Goal: Navigation & Orientation: Find specific page/section

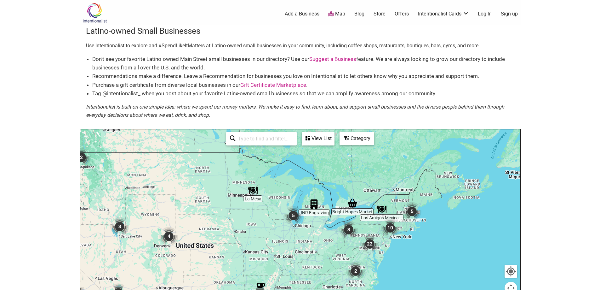
drag, startPoint x: 428, startPoint y: 252, endPoint x: 350, endPoint y: 261, distance: 78.3
click at [350, 261] on div at bounding box center [300, 251] width 441 height 245
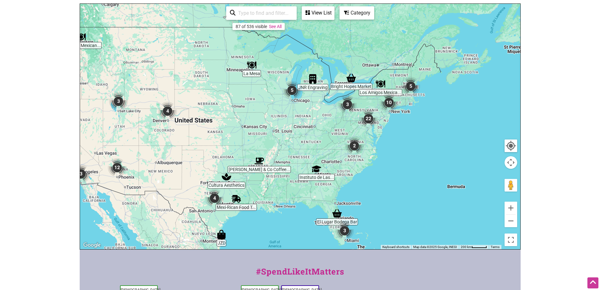
scroll to position [126, 0]
click at [512, 207] on button "Zoom in" at bounding box center [511, 207] width 13 height 13
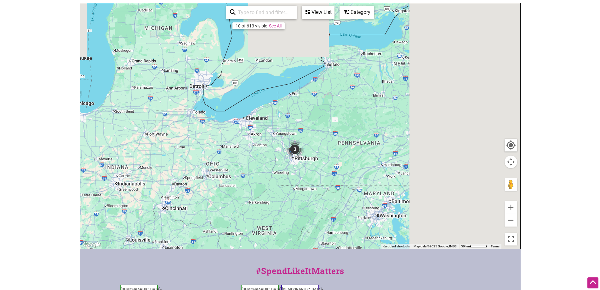
drag, startPoint x: 479, startPoint y: 117, endPoint x: 213, endPoint y: 224, distance: 286.1
click at [214, 224] on div at bounding box center [300, 125] width 441 height 245
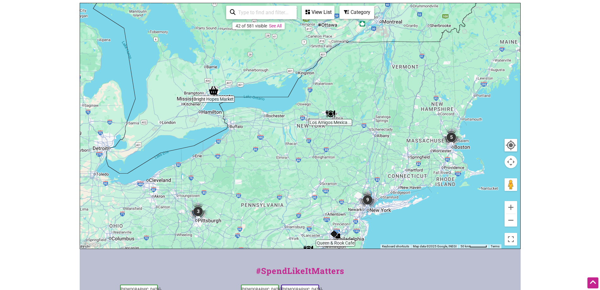
drag, startPoint x: 389, startPoint y: 164, endPoint x: 370, endPoint y: 199, distance: 39.6
click at [370, 199] on img "9" at bounding box center [367, 199] width 19 height 19
click at [511, 207] on button "Zoom in" at bounding box center [511, 207] width 13 height 13
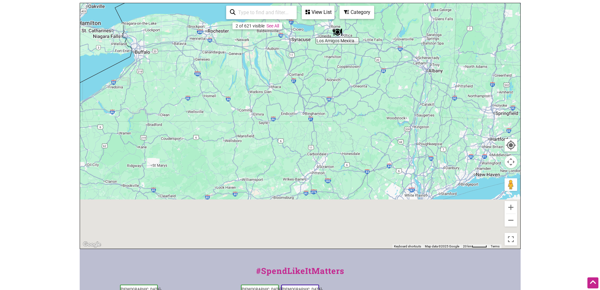
drag, startPoint x: 425, startPoint y: 216, endPoint x: 396, endPoint y: 106, distance: 113.1
click at [396, 107] on div "To navigate, press the arrow keys." at bounding box center [300, 125] width 441 height 245
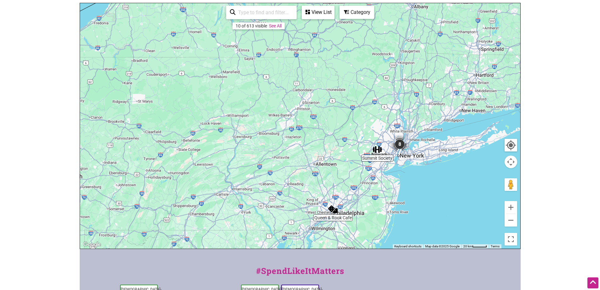
drag, startPoint x: 423, startPoint y: 180, endPoint x: 413, endPoint y: 147, distance: 34.3
click at [413, 147] on div "To navigate, press the arrow keys." at bounding box center [300, 125] width 441 height 245
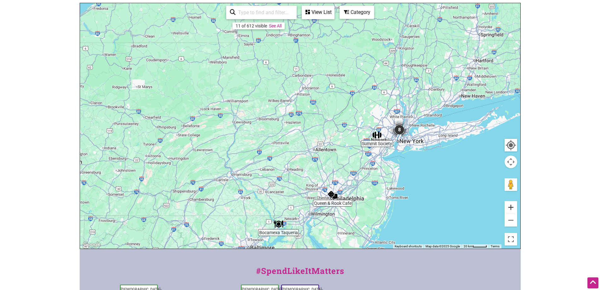
click at [510, 206] on button "Zoom in" at bounding box center [511, 207] width 13 height 13
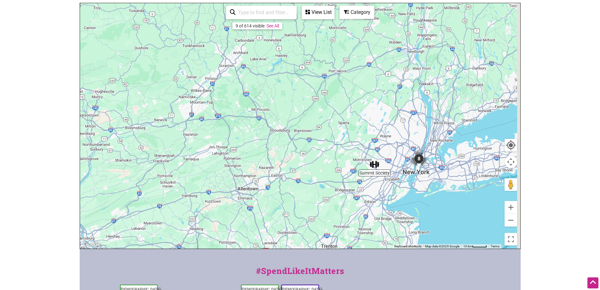
drag, startPoint x: 460, startPoint y: 175, endPoint x: 377, endPoint y: 191, distance: 84.7
click at [377, 191] on div "To navigate, press the arrow keys." at bounding box center [300, 125] width 441 height 245
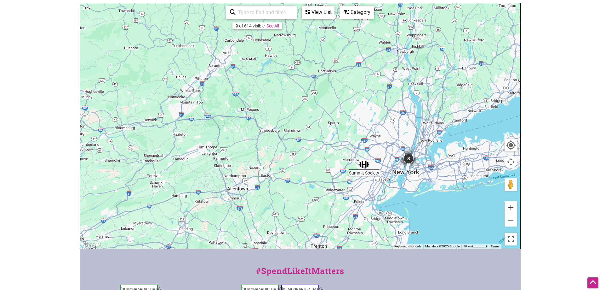
click at [514, 208] on button "Zoom in" at bounding box center [511, 207] width 13 height 13
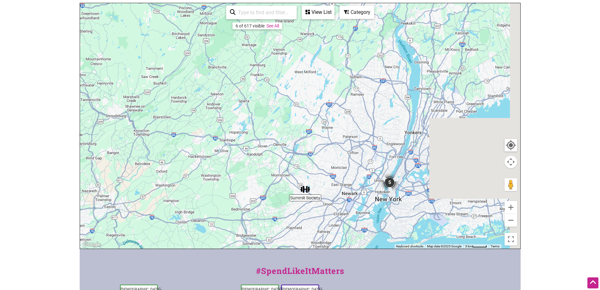
drag, startPoint x: 464, startPoint y: 205, endPoint x: 341, endPoint y: 186, distance: 125.0
click at [341, 186] on div "To navigate, press the arrow keys." at bounding box center [300, 125] width 441 height 245
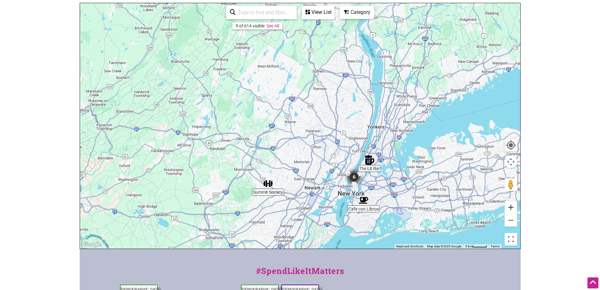
click at [512, 207] on button "Zoom in" at bounding box center [511, 207] width 13 height 13
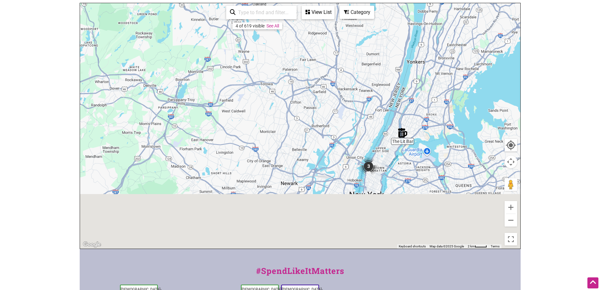
drag, startPoint x: 381, startPoint y: 205, endPoint x: 337, endPoint y: 120, distance: 96.1
click at [337, 120] on div "To navigate, press the arrow keys." at bounding box center [300, 125] width 441 height 245
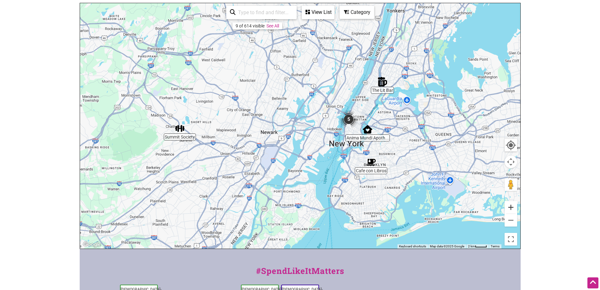
click at [511, 209] on button "Zoom in" at bounding box center [511, 207] width 13 height 13
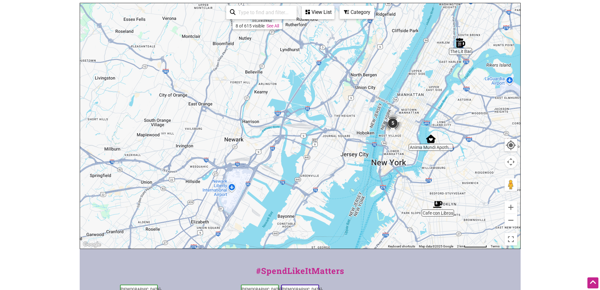
drag, startPoint x: 443, startPoint y: 201, endPoint x: 297, endPoint y: 248, distance: 153.9
click at [314, 244] on div "To navigate, press the arrow keys." at bounding box center [300, 125] width 441 height 245
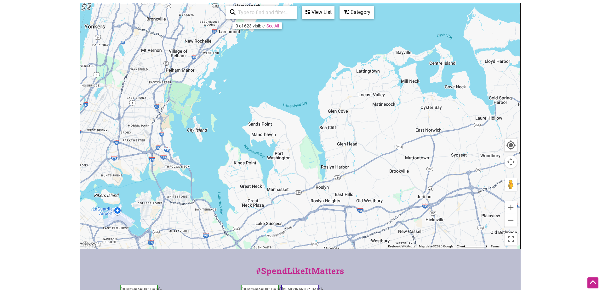
drag, startPoint x: 404, startPoint y: 124, endPoint x: 376, endPoint y: 243, distance: 122.4
click at [374, 238] on div "To navigate, press the arrow keys." at bounding box center [300, 125] width 441 height 245
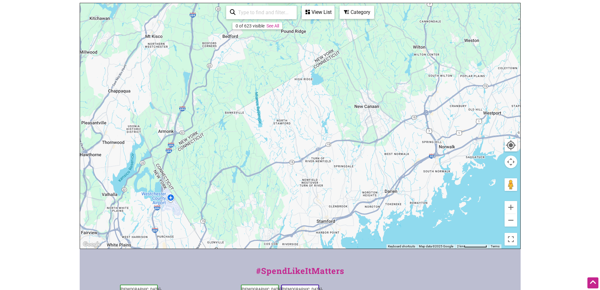
drag, startPoint x: 387, startPoint y: 205, endPoint x: 343, endPoint y: 228, distance: 49.2
click at [343, 228] on div "To navigate, press the arrow keys." at bounding box center [300, 125] width 441 height 245
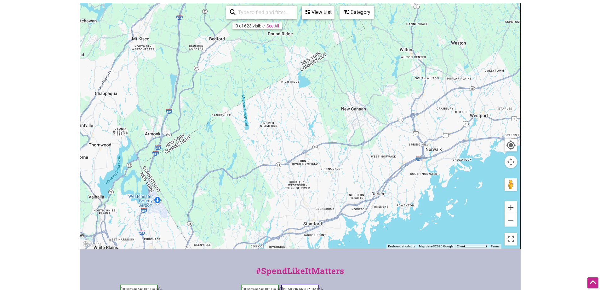
click at [512, 207] on button "Zoom in" at bounding box center [511, 207] width 13 height 13
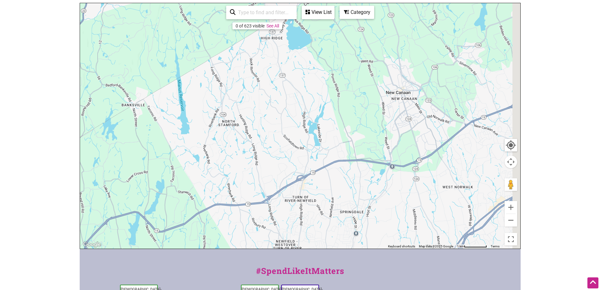
drag, startPoint x: 443, startPoint y: 201, endPoint x: 259, endPoint y: 182, distance: 184.5
click at [259, 182] on div "To navigate, press the arrow keys." at bounding box center [300, 125] width 441 height 245
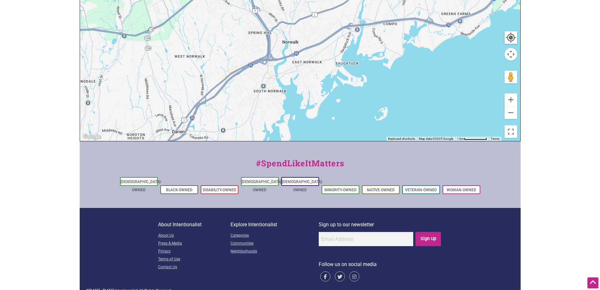
scroll to position [235, 0]
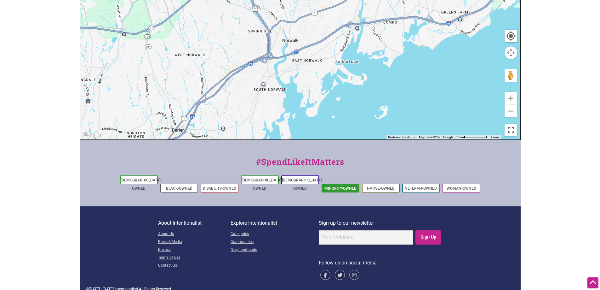
click at [340, 186] on link "Minority-Owned" at bounding box center [341, 188] width 32 height 4
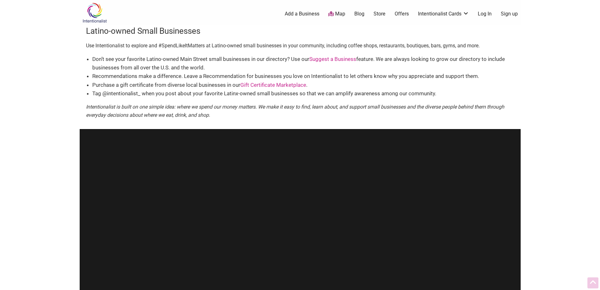
scroll to position [235, 0]
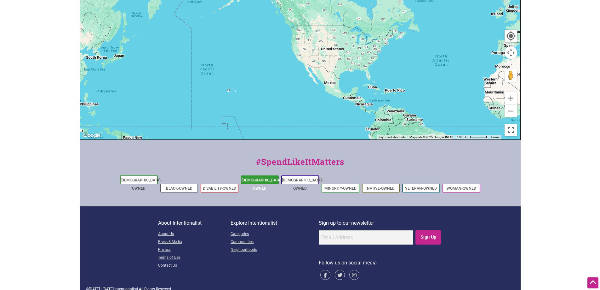
click at [257, 181] on link "[DEMOGRAPHIC_DATA]-Owned" at bounding box center [262, 184] width 41 height 13
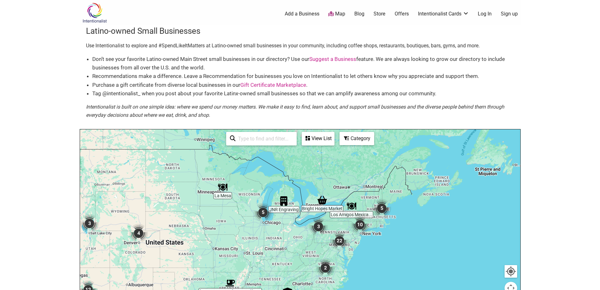
drag, startPoint x: 446, startPoint y: 236, endPoint x: 336, endPoint y: 240, distance: 109.8
click at [336, 240] on img "22" at bounding box center [339, 240] width 19 height 19
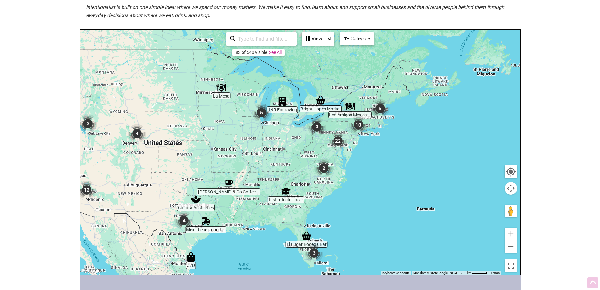
scroll to position [126, 0]
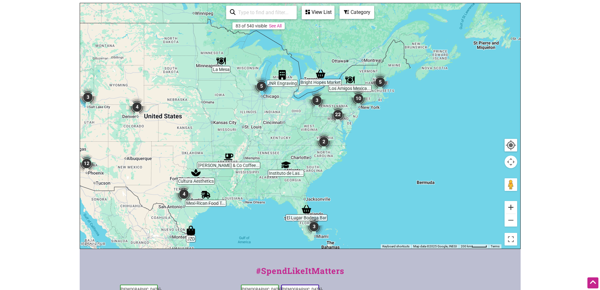
click at [510, 207] on button "Zoom in" at bounding box center [511, 207] width 13 height 13
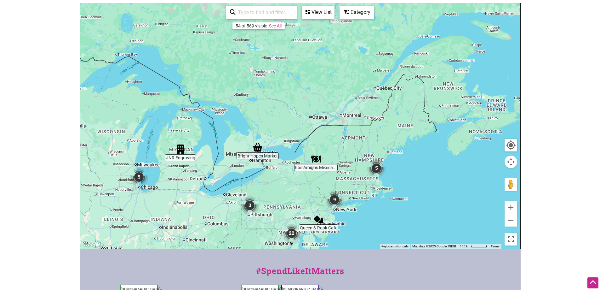
drag, startPoint x: 426, startPoint y: 130, endPoint x: 343, endPoint y: 252, distance: 148.6
click at [343, 252] on div "Intentionalist Spend like it matters 0 Add a Business Map Blog Store Offers Int…" at bounding box center [300, 140] width 441 height 533
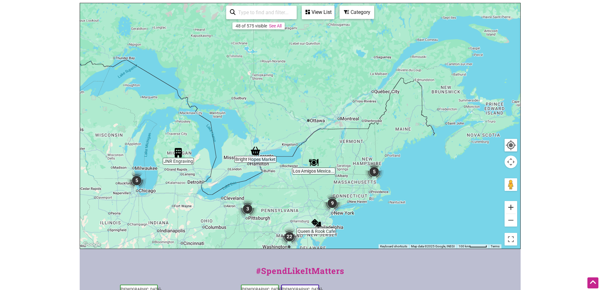
click at [510, 207] on button "Zoom in" at bounding box center [511, 207] width 13 height 13
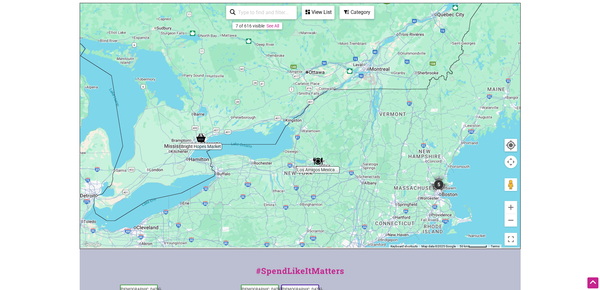
drag, startPoint x: 412, startPoint y: 199, endPoint x: 406, endPoint y: 156, distance: 43.2
click at [406, 157] on div "To navigate, press the arrow keys." at bounding box center [300, 125] width 441 height 245
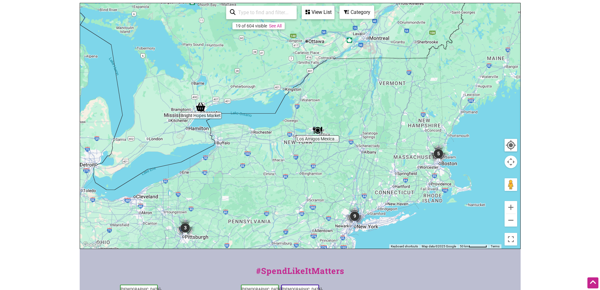
drag, startPoint x: 415, startPoint y: 212, endPoint x: 424, endPoint y: 200, distance: 14.6
click at [424, 200] on div "To navigate, press the arrow keys." at bounding box center [300, 125] width 441 height 245
